Goal: Communication & Community: Answer question/provide support

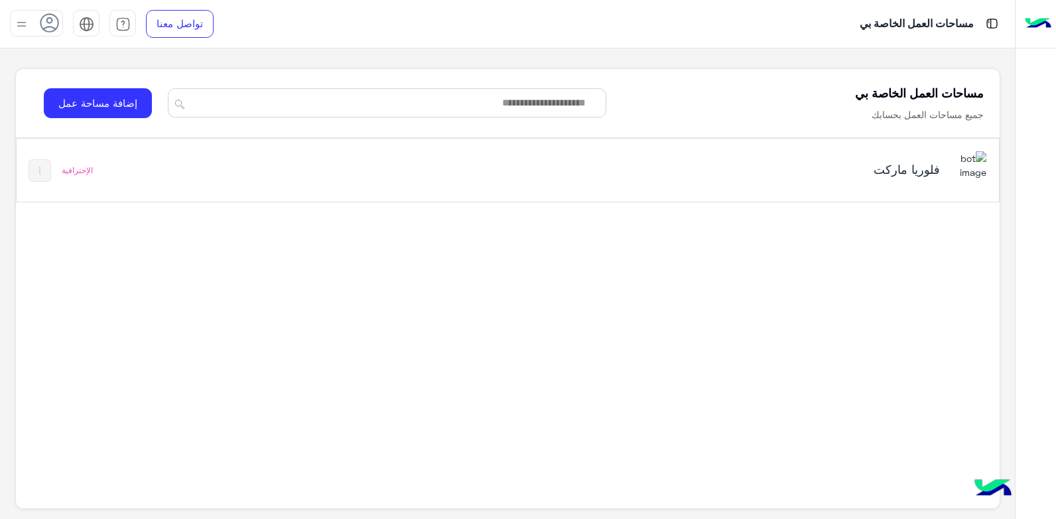
click at [557, 169] on div "فلوريا ماركت" at bounding box center [699, 170] width 574 height 38
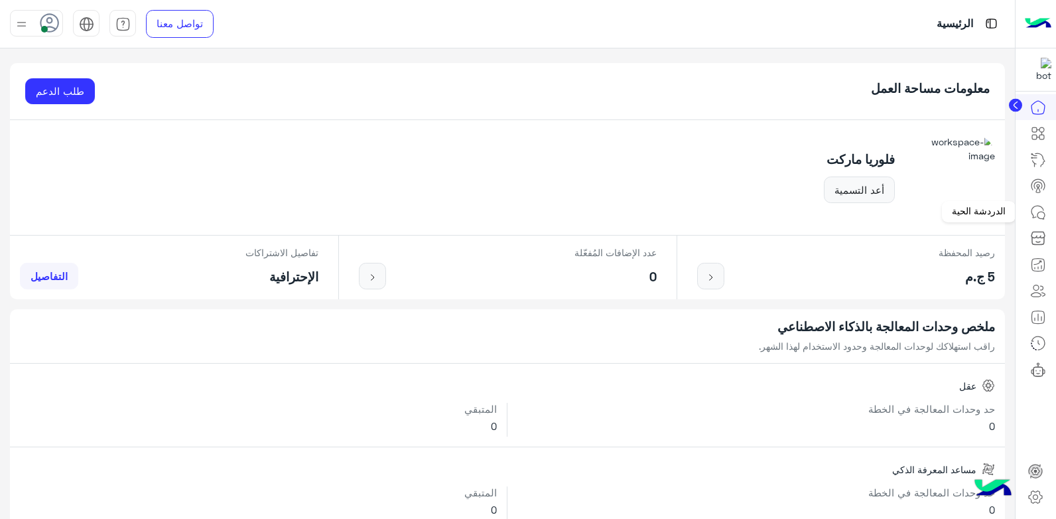
click at [1035, 217] on icon at bounding box center [1037, 212] width 12 height 12
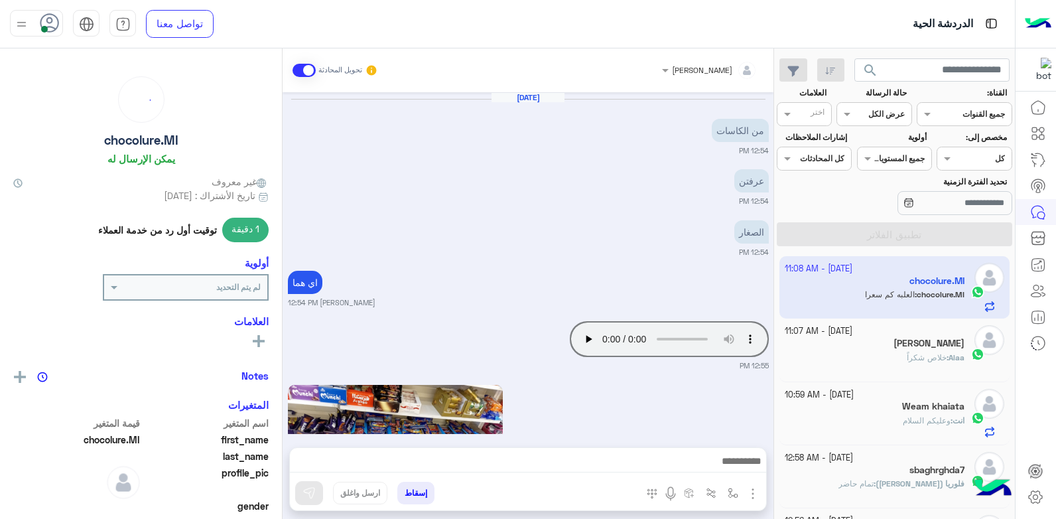
scroll to position [1128, 0]
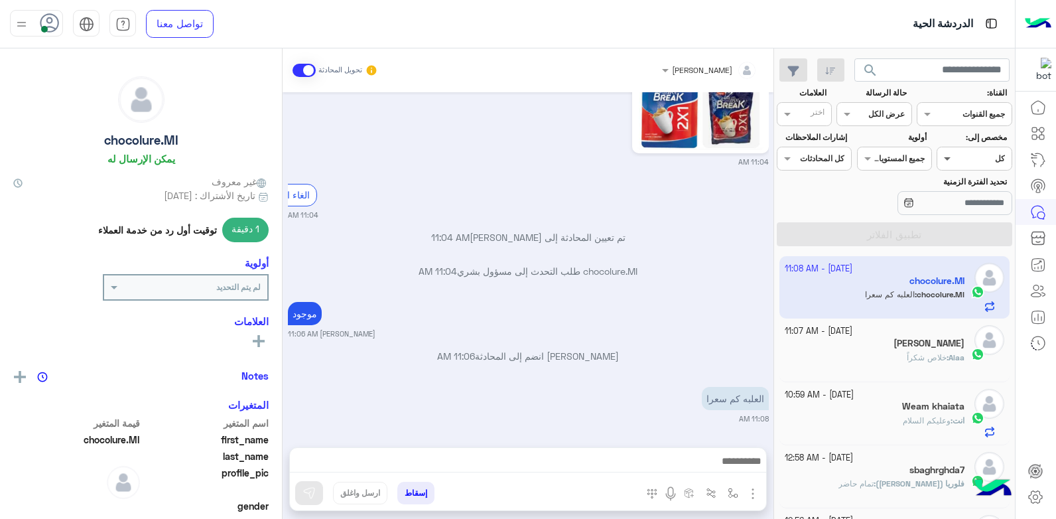
click at [954, 160] on span at bounding box center [945, 158] width 17 height 14
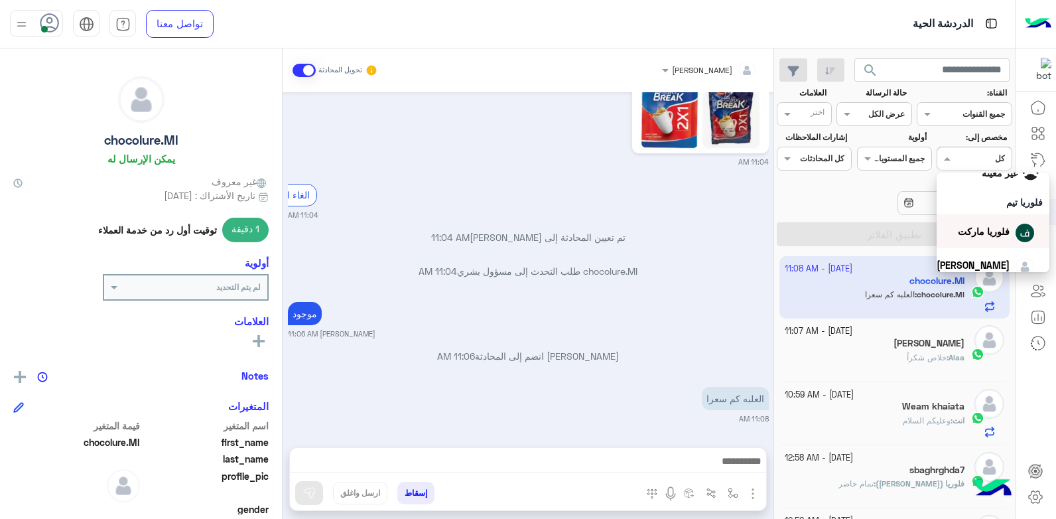
scroll to position [66, 0]
click at [978, 235] on span "[PERSON_NAME]" at bounding box center [973, 239] width 73 height 11
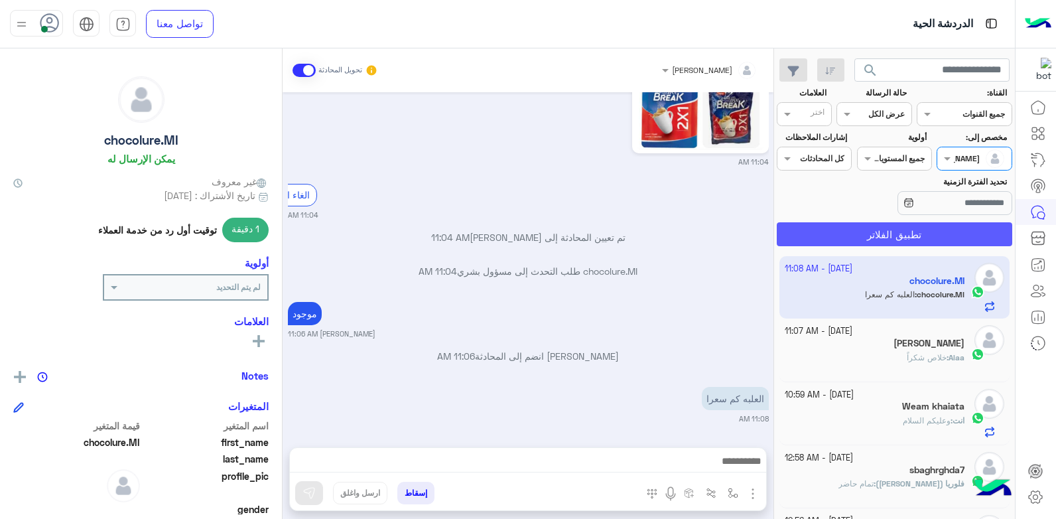
click at [901, 239] on button "تطبيق الفلاتر" at bounding box center [894, 234] width 235 height 24
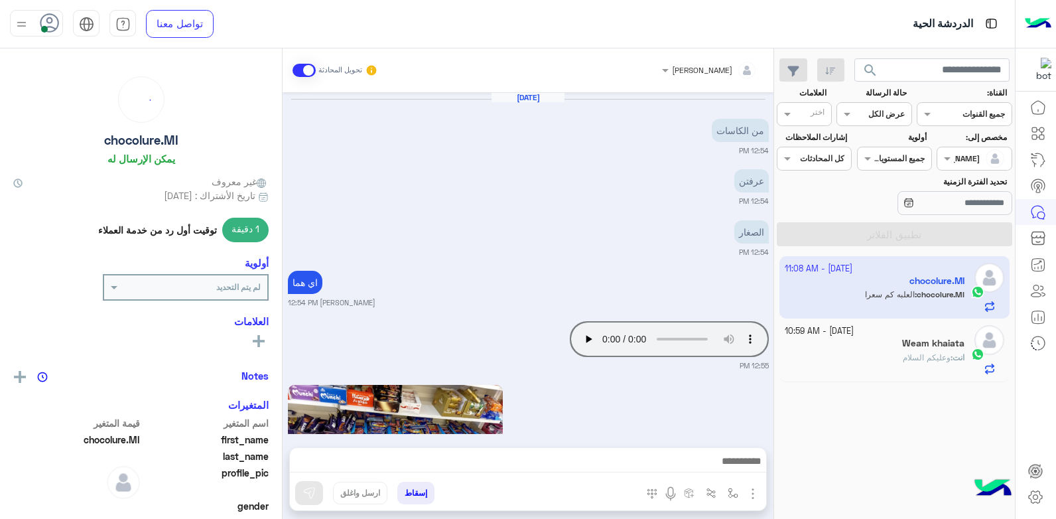
scroll to position [1128, 0]
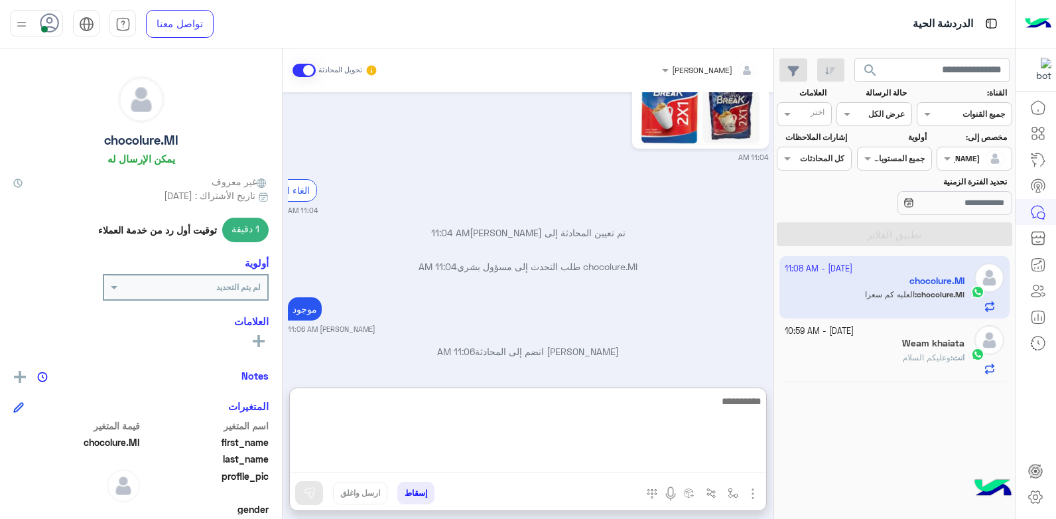
click at [607, 459] on textarea at bounding box center [528, 433] width 476 height 80
type textarea "**********"
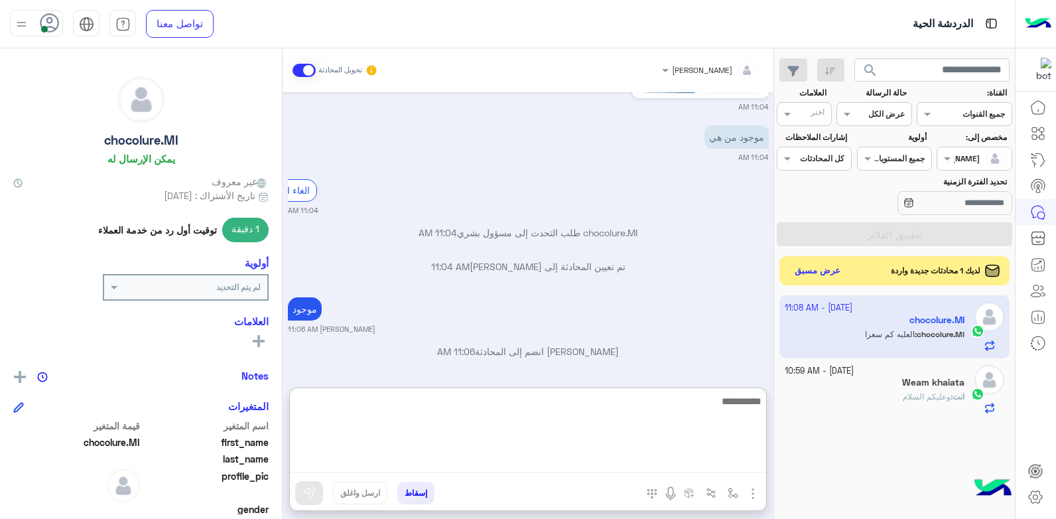
scroll to position [1238, 0]
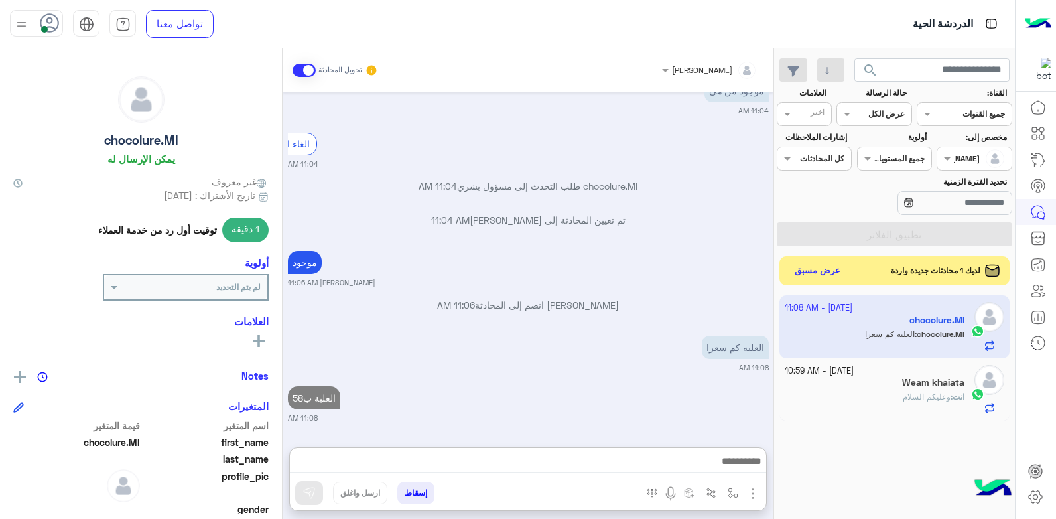
click at [618, 413] on small "11:08 AM" at bounding box center [528, 418] width 481 height 11
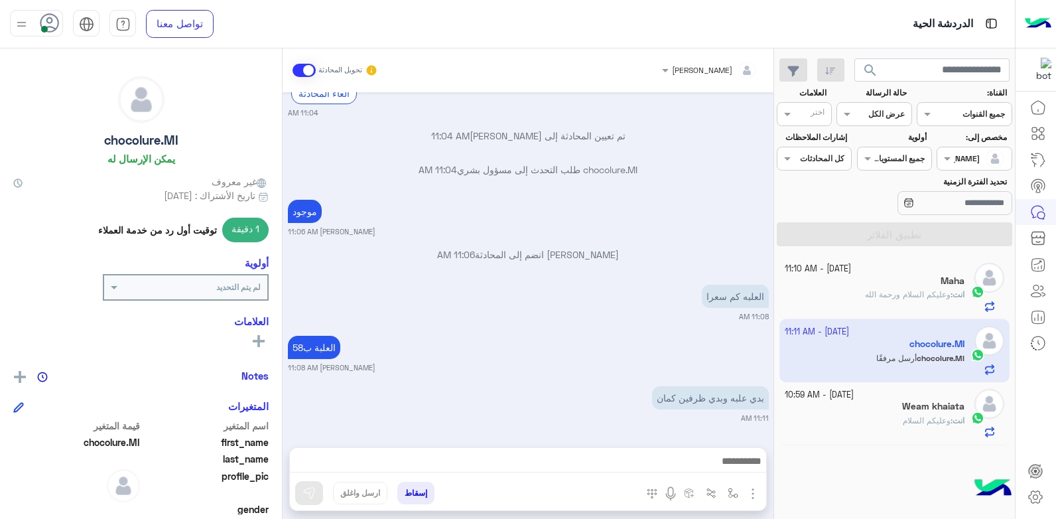
scroll to position [1237, 0]
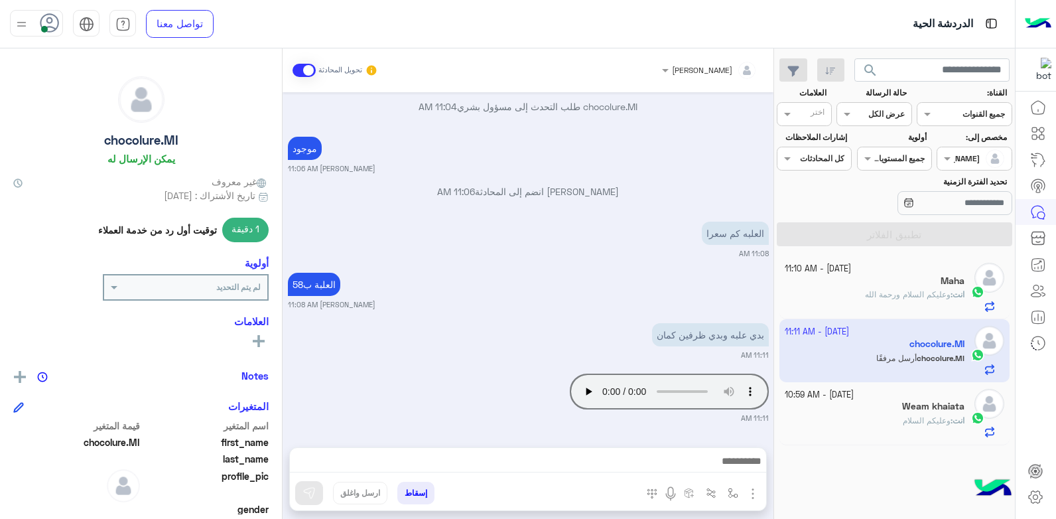
click at [586, 235] on div "العلبه كم سعرا 11:08 AM" at bounding box center [528, 238] width 481 height 40
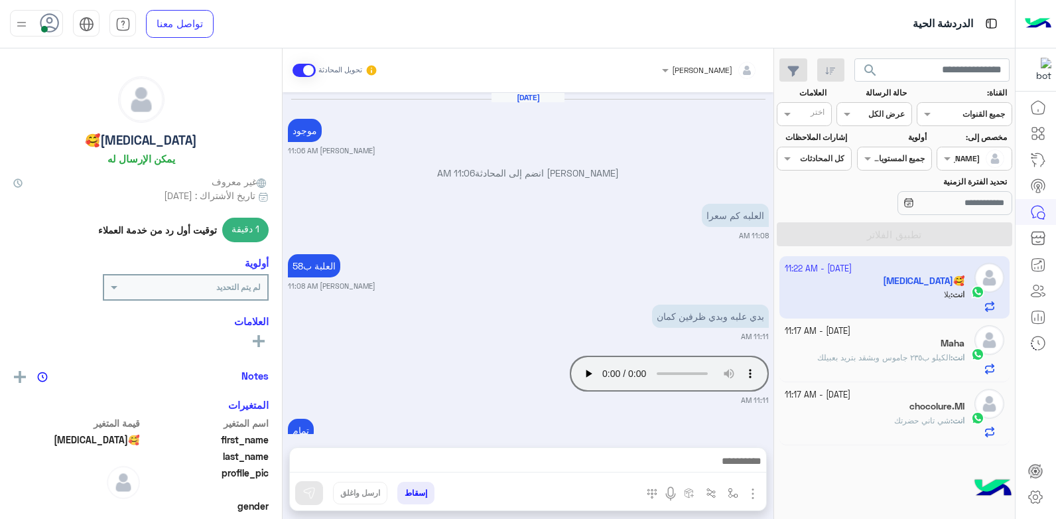
scroll to position [1695, 0]
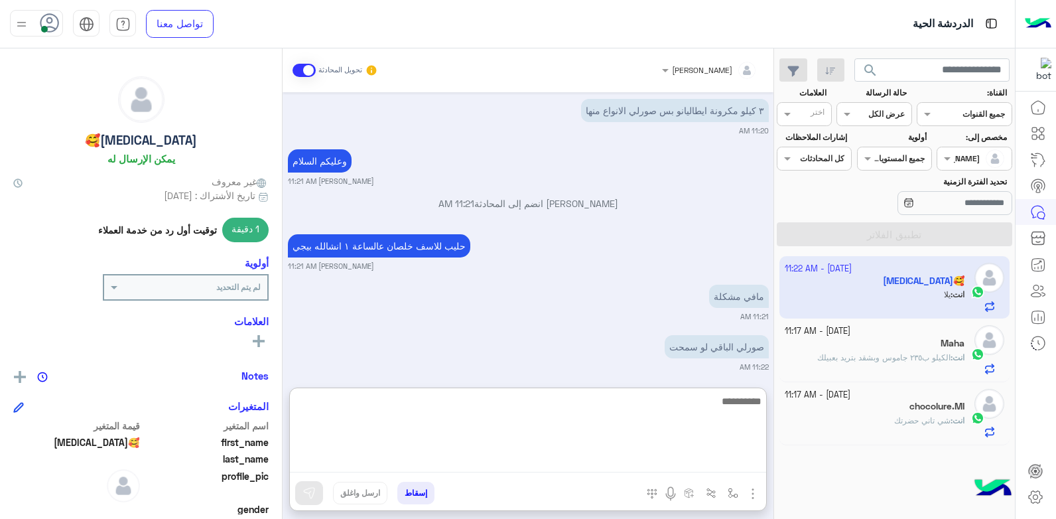
click at [578, 459] on textarea at bounding box center [528, 433] width 476 height 80
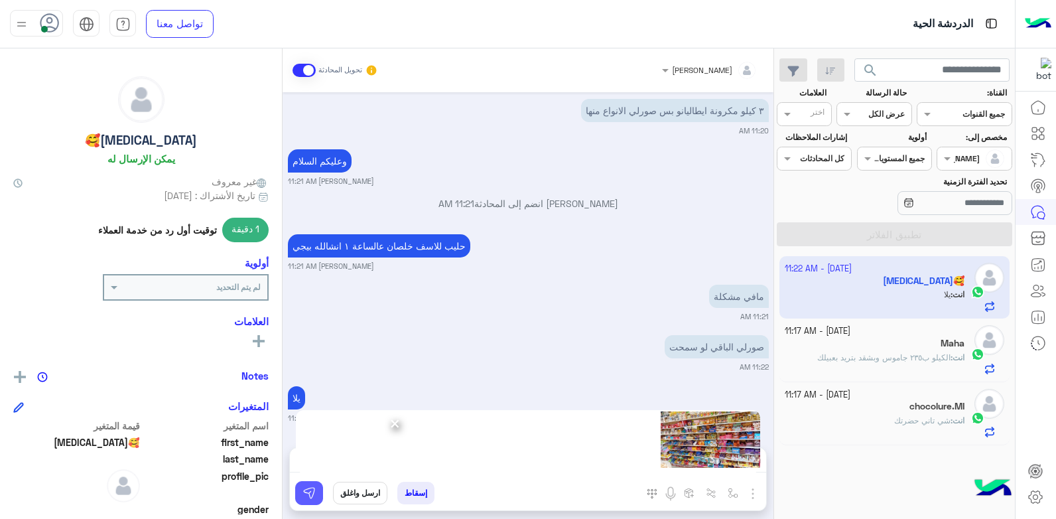
click at [310, 490] on img at bounding box center [308, 492] width 13 height 13
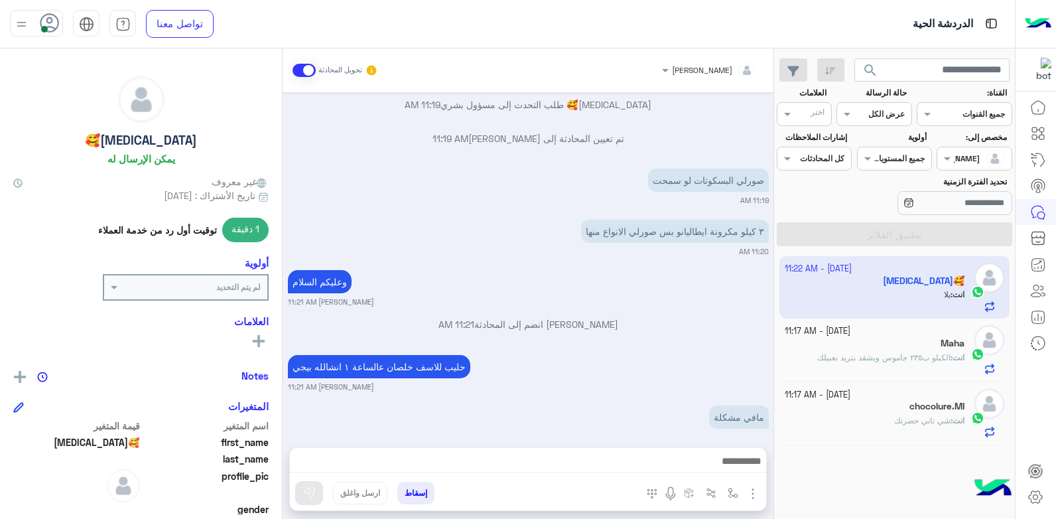
scroll to position [1695, 0]
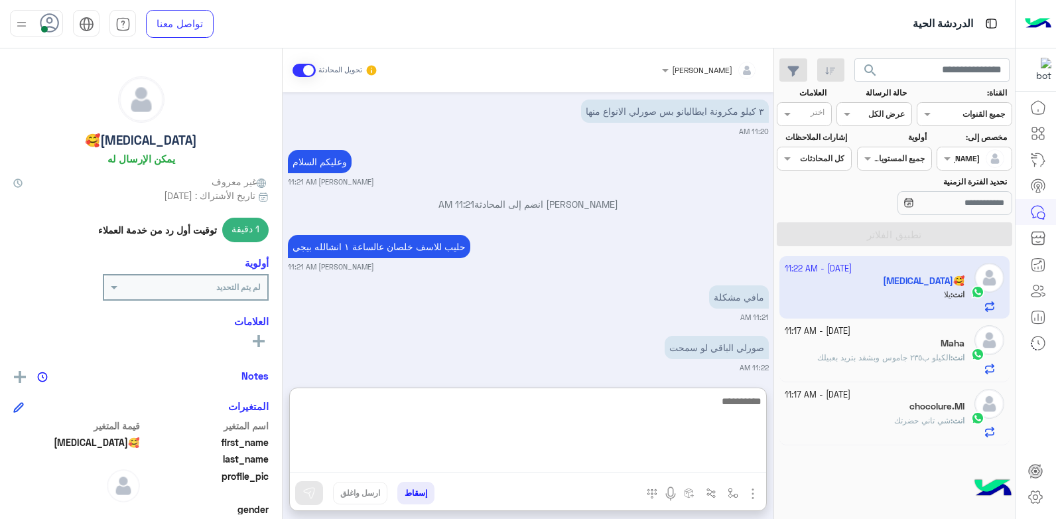
click at [675, 454] on textarea at bounding box center [528, 433] width 476 height 80
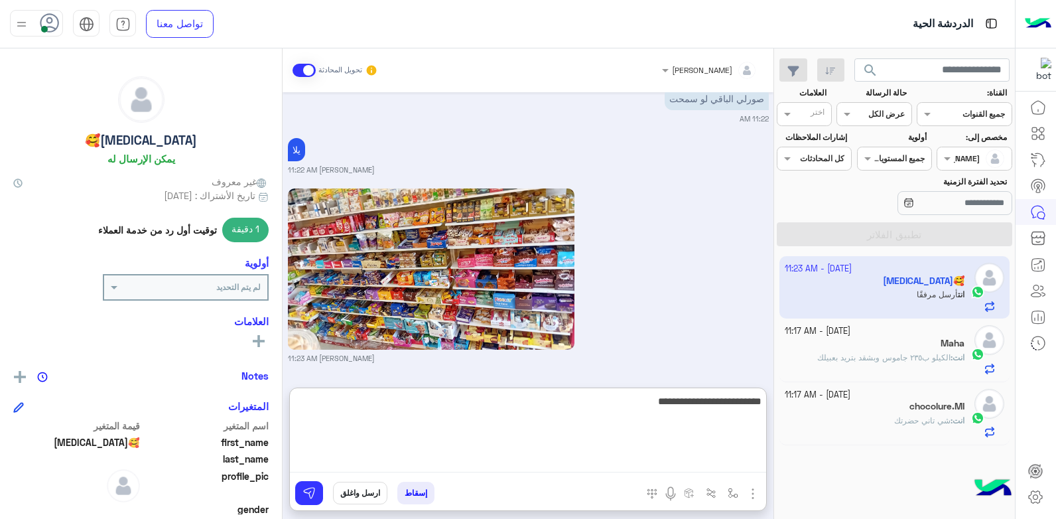
type textarea "**********"
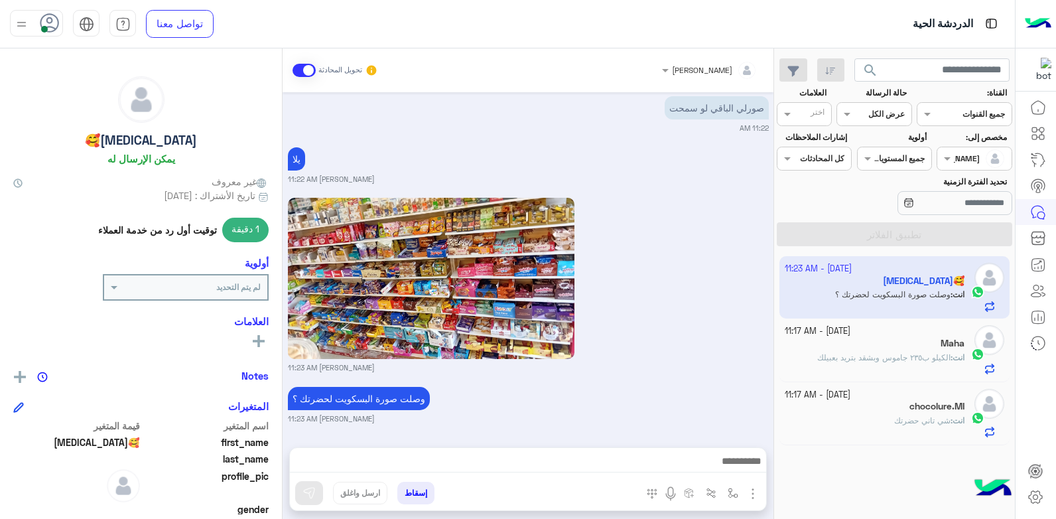
click at [675, 327] on div "[DATE] [PERSON_NAME] انضم إلى المحادثة 03:17 PM مبيد حشري؟ 03:17 PM نوعه اي [PE…" at bounding box center [528, 263] width 491 height 342
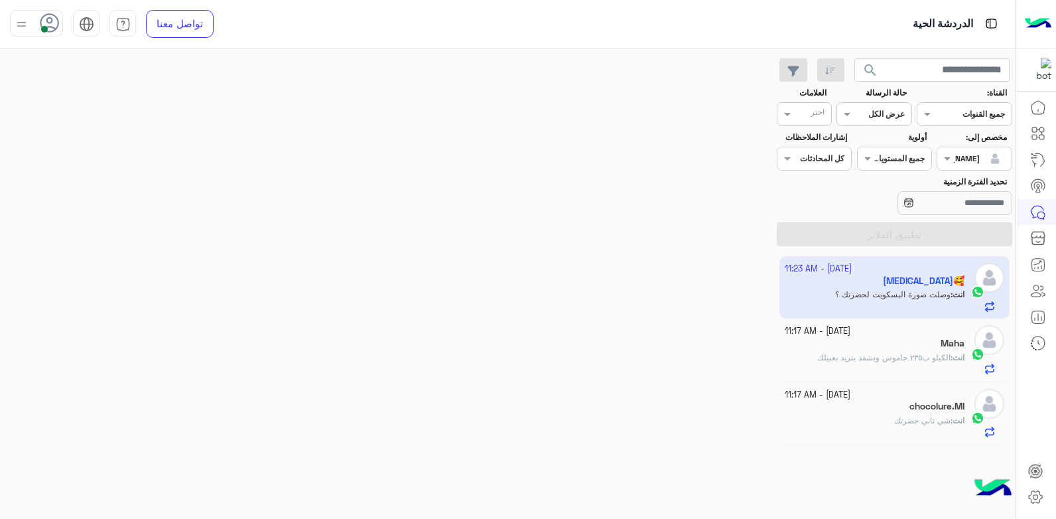
scroll to position [1934, 0]
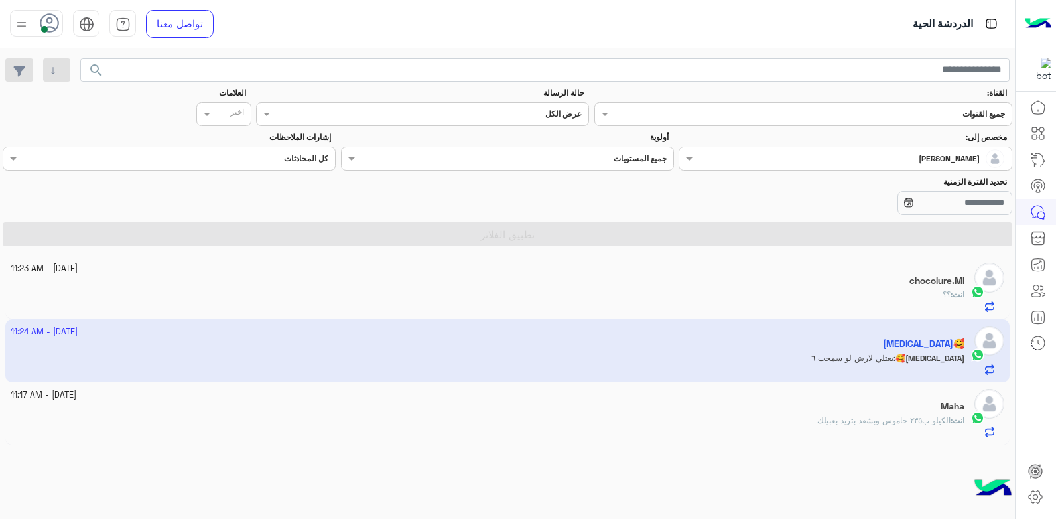
click at [712, 349] on app-inbox-user "[DATE] - 11:24 AM [MEDICAL_DATA]🥰 [MEDICAL_DATA]🥰 : بعتلي لارش لو سمحت ٦" at bounding box center [507, 350] width 1005 height 62
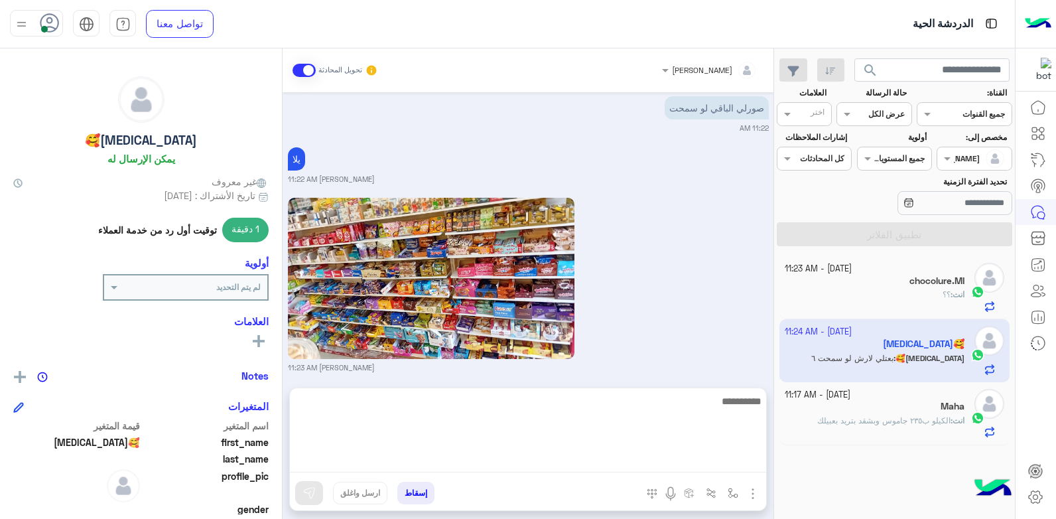
click at [531, 463] on textarea at bounding box center [528, 433] width 476 height 80
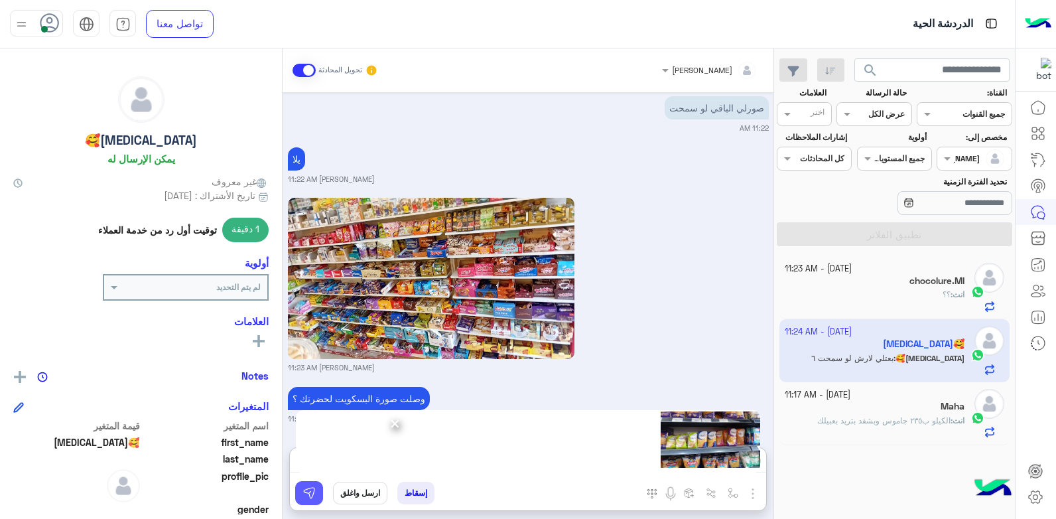
click at [309, 494] on img at bounding box center [308, 492] width 13 height 13
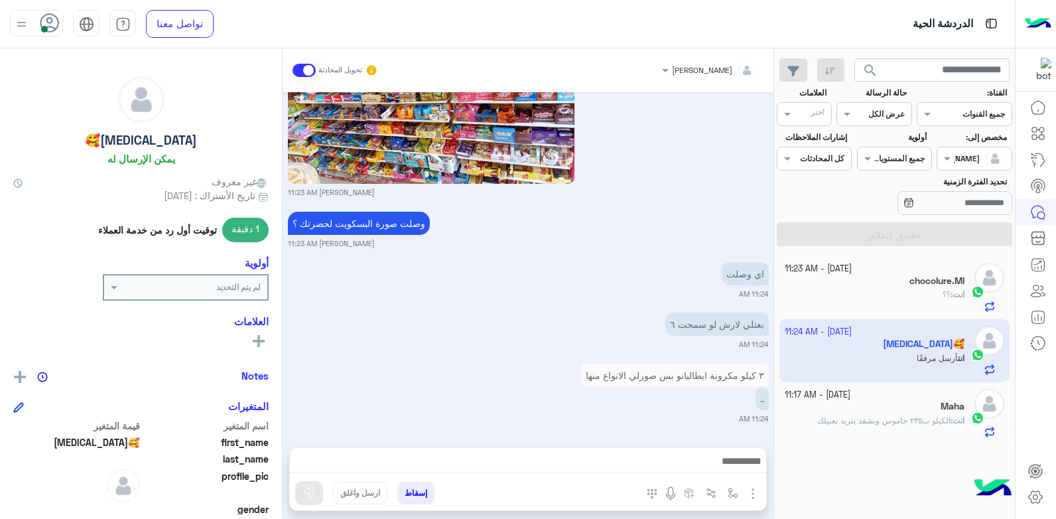
scroll to position [2298, 0]
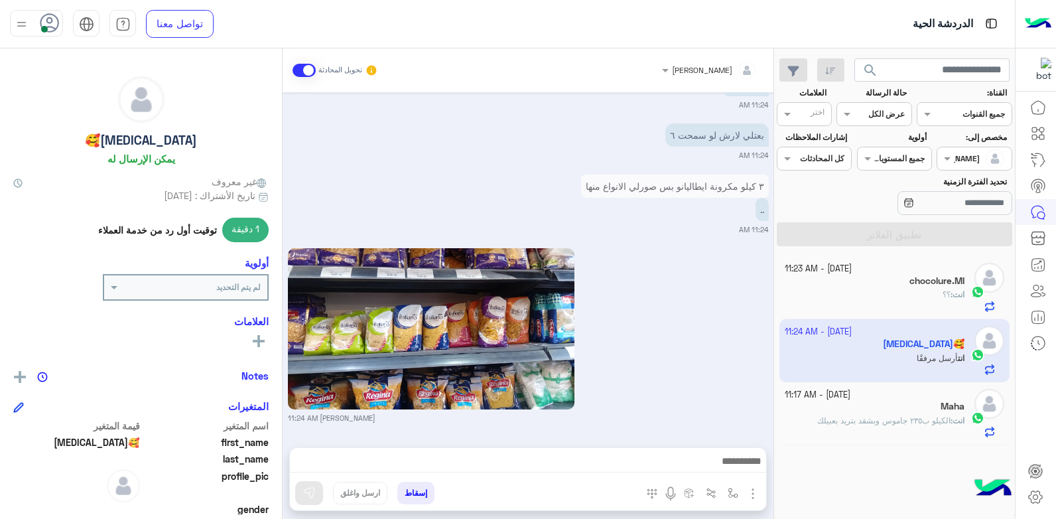
click at [677, 336] on div "[PERSON_NAME] 11:24 AM" at bounding box center [528, 334] width 481 height 178
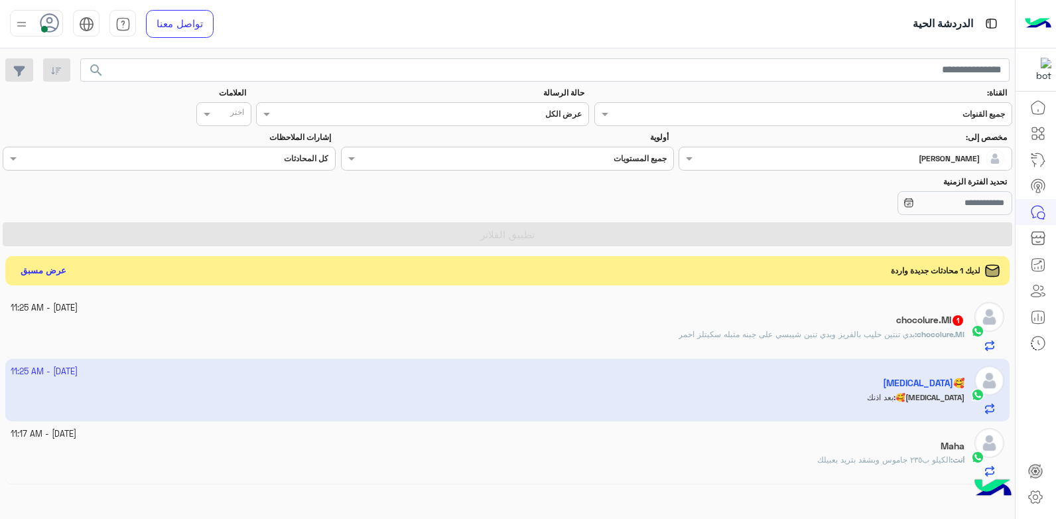
click at [788, 379] on app-inbox-user "[DATE] - 11:25 AM [MEDICAL_DATA]🥰 [MEDICAL_DATA]🥰 : بعد اذنك" at bounding box center [507, 390] width 1005 height 62
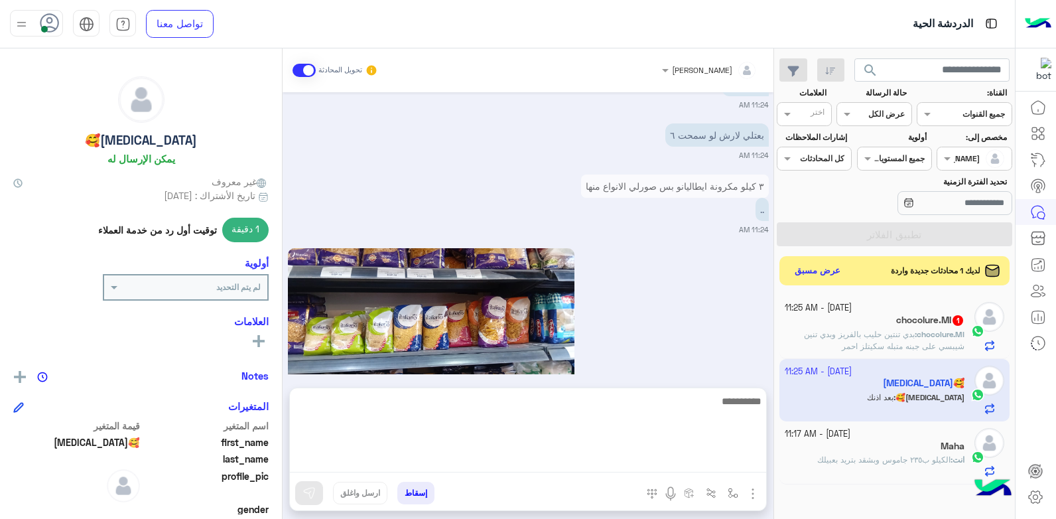
click at [661, 466] on textarea at bounding box center [528, 433] width 476 height 80
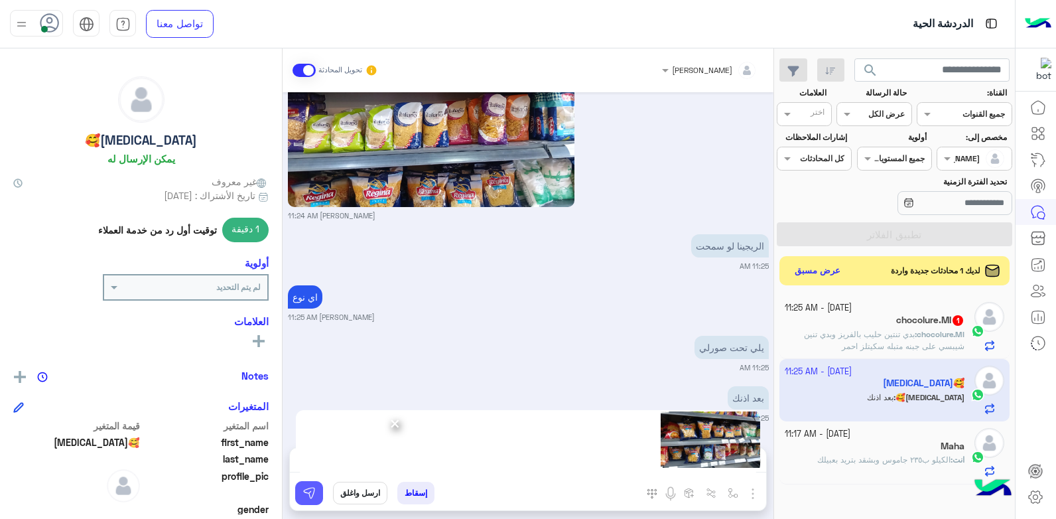
click at [310, 491] on img at bounding box center [308, 492] width 13 height 13
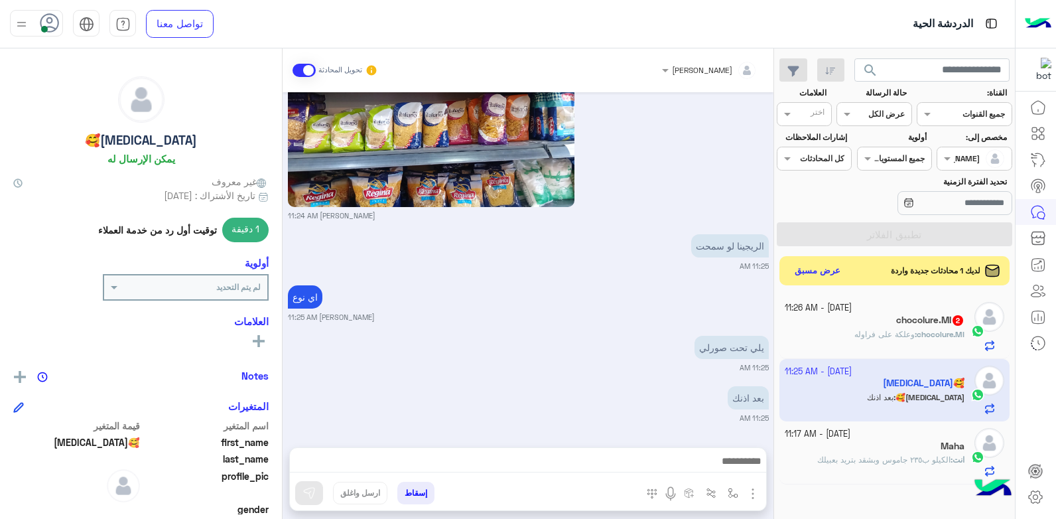
scroll to position [2690, 0]
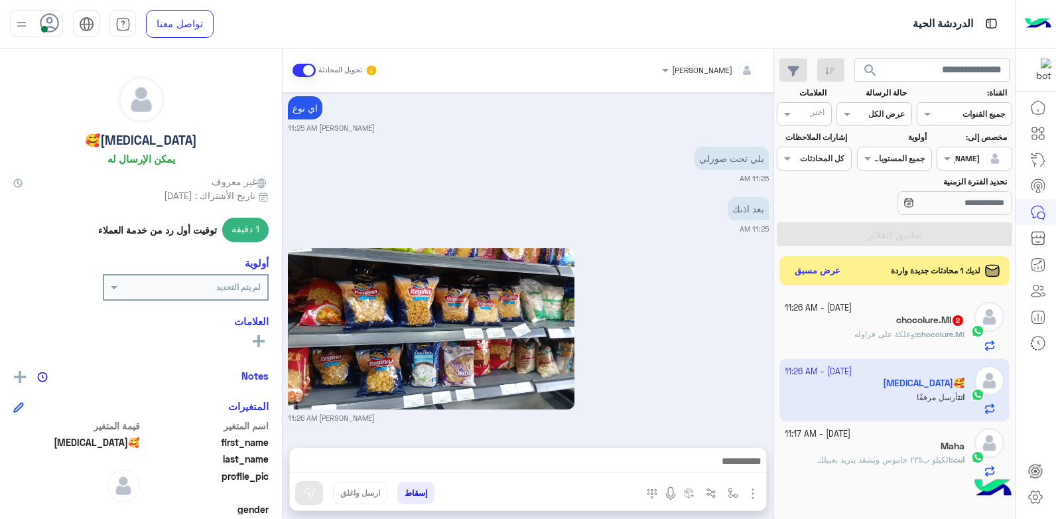
click at [665, 311] on div "[PERSON_NAME] 11:26 AM" at bounding box center [528, 334] width 481 height 178
